Goal: Task Accomplishment & Management: Manage account settings

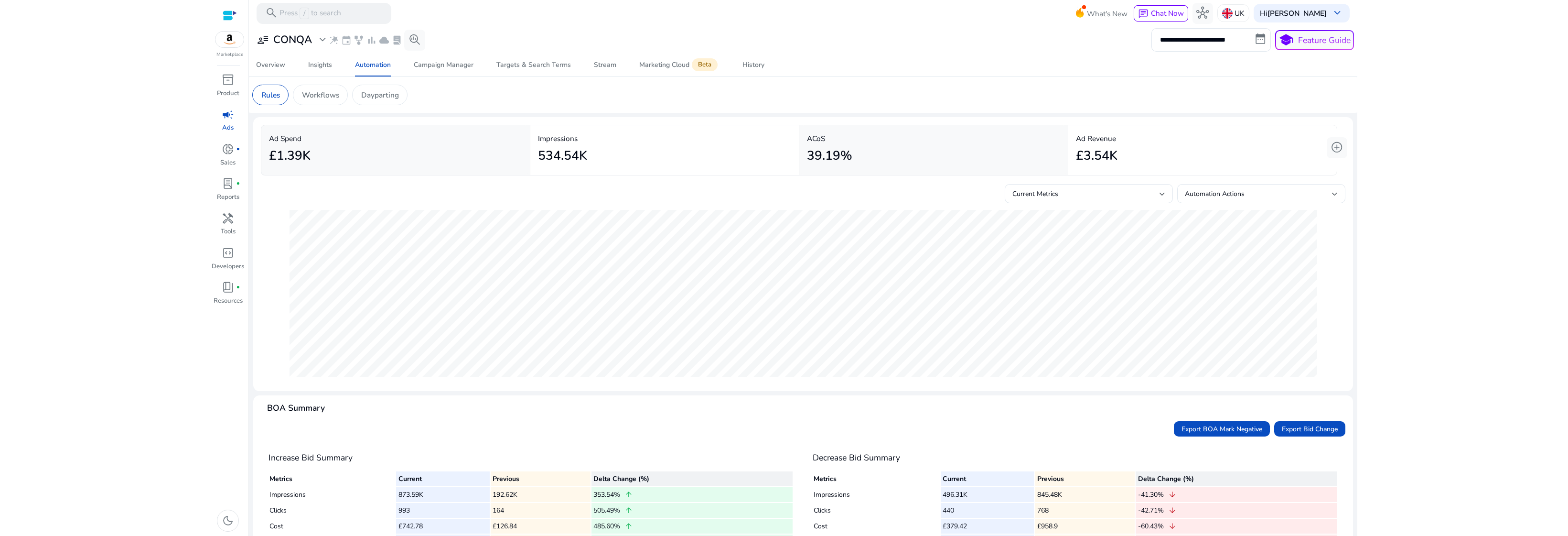
scroll to position [62, 0]
click at [334, 39] on span "wand_stars" at bounding box center [334, 40] width 10 height 10
click at [224, 150] on span "donut_small" at bounding box center [228, 149] width 12 height 12
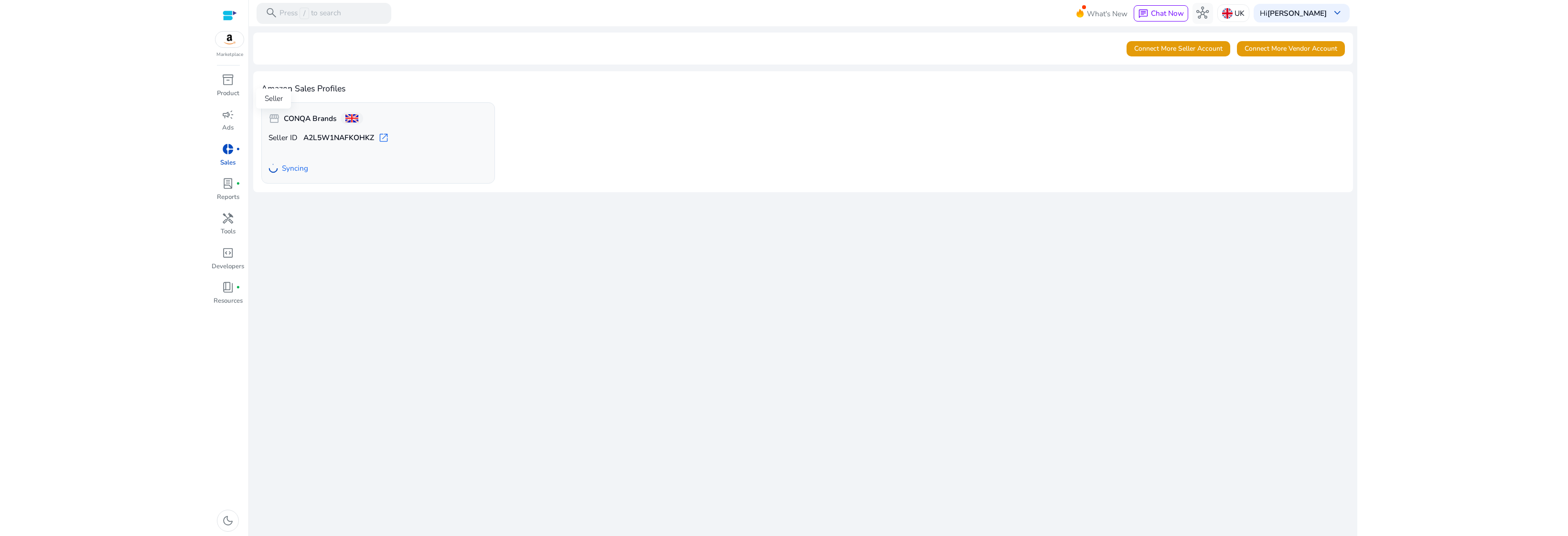
click at [278, 119] on span "storefront" at bounding box center [274, 118] width 12 height 12
click at [272, 117] on span "storefront" at bounding box center [274, 118] width 12 height 12
click at [1152, 50] on span "Connect More Seller Account" at bounding box center [1178, 48] width 88 height 10
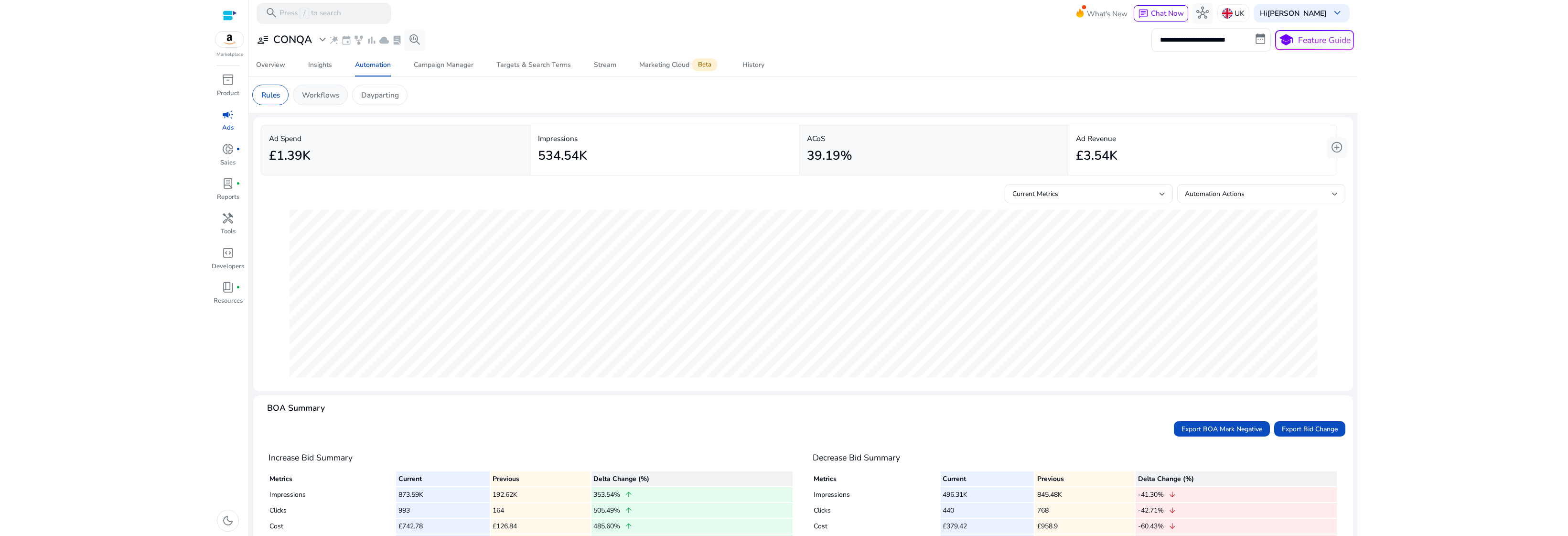
click at [322, 104] on div "Workflows" at bounding box center [320, 95] width 55 height 21
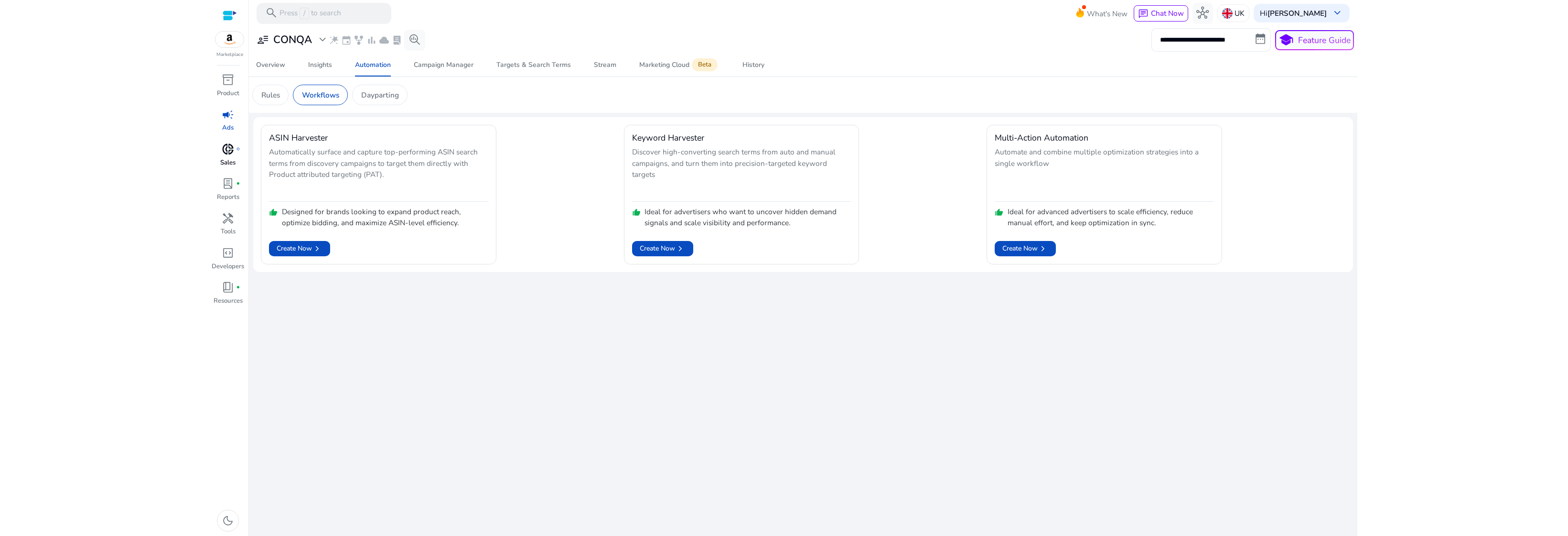
click at [231, 146] on span "donut_small" at bounding box center [228, 149] width 12 height 12
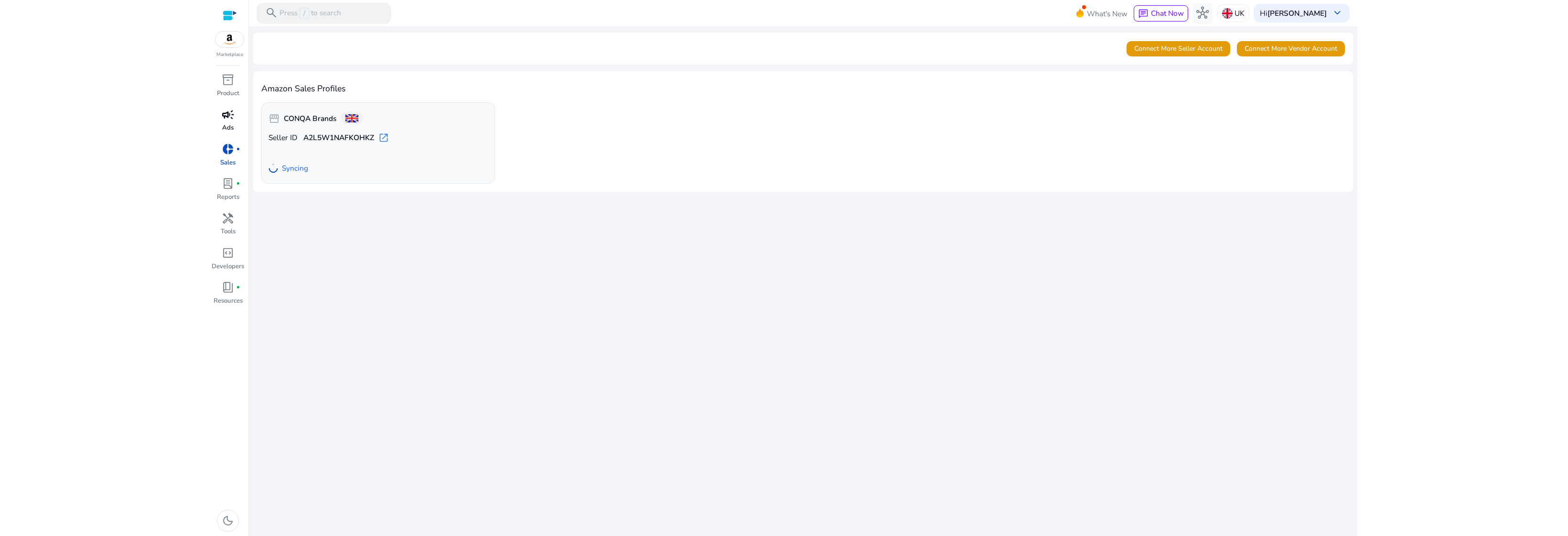
click at [231, 113] on span "campaign" at bounding box center [228, 115] width 12 height 12
click at [228, 117] on span "campaign" at bounding box center [228, 115] width 12 height 12
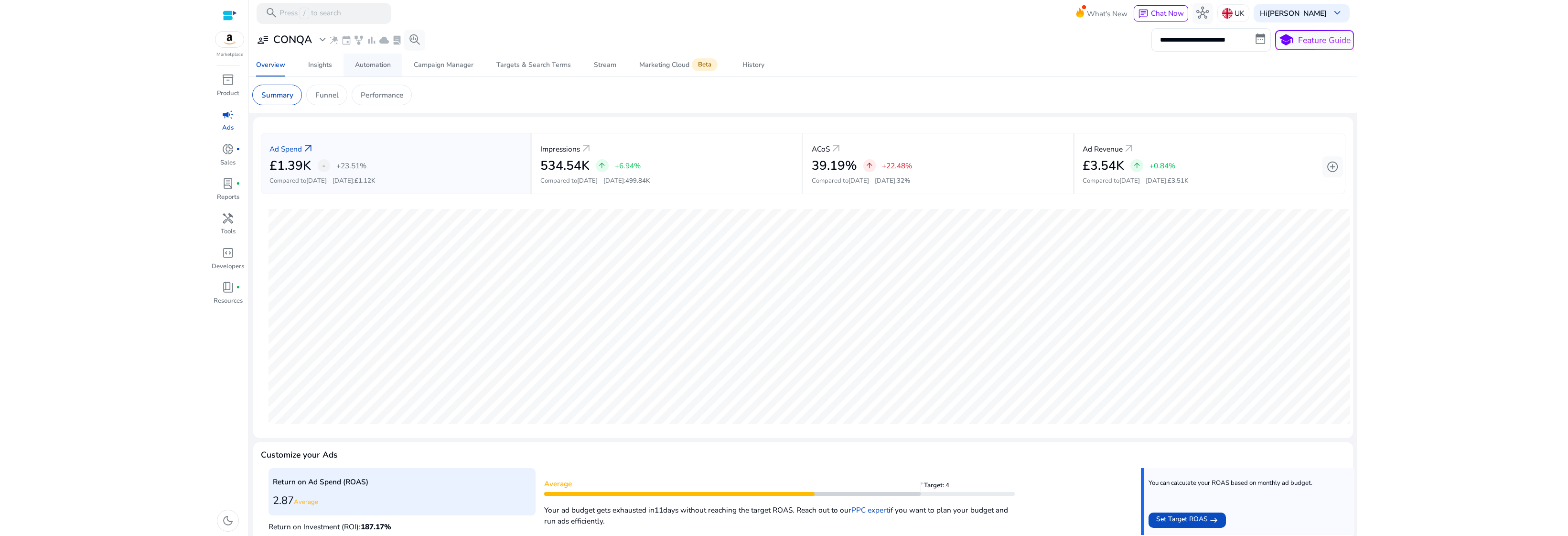
click at [362, 70] on span "Automation" at bounding box center [373, 65] width 36 height 23
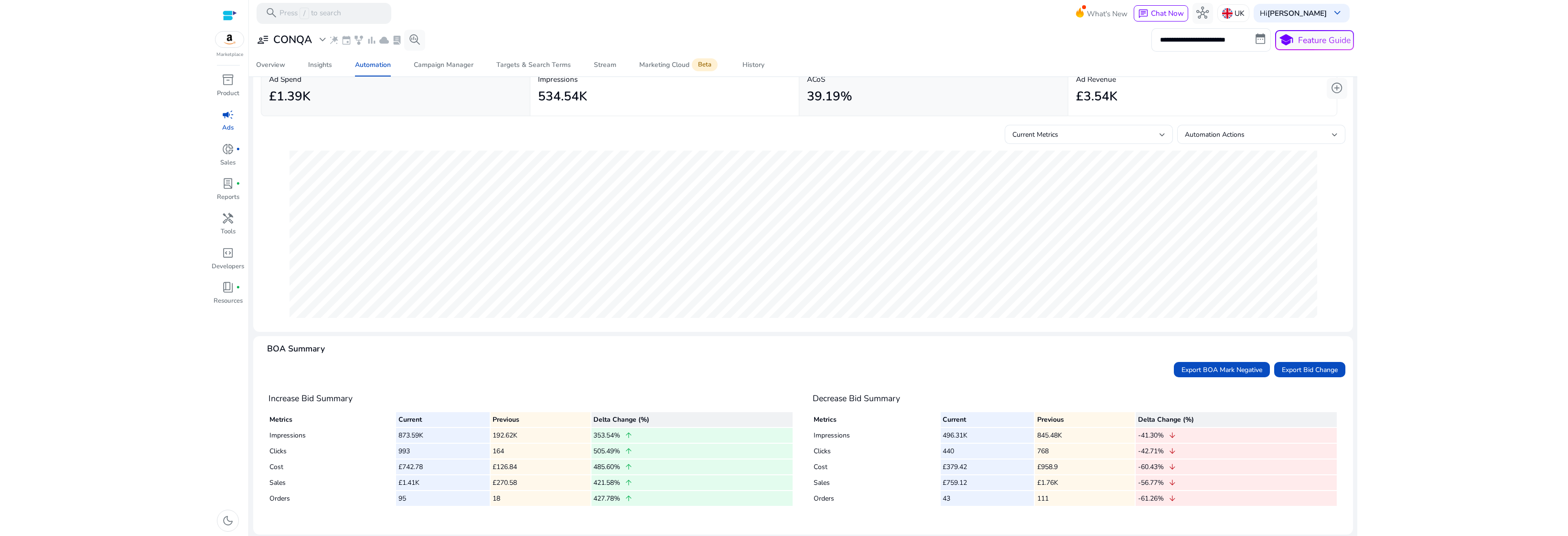
scroll to position [62, 0]
